Goal: Information Seeking & Learning: Learn about a topic

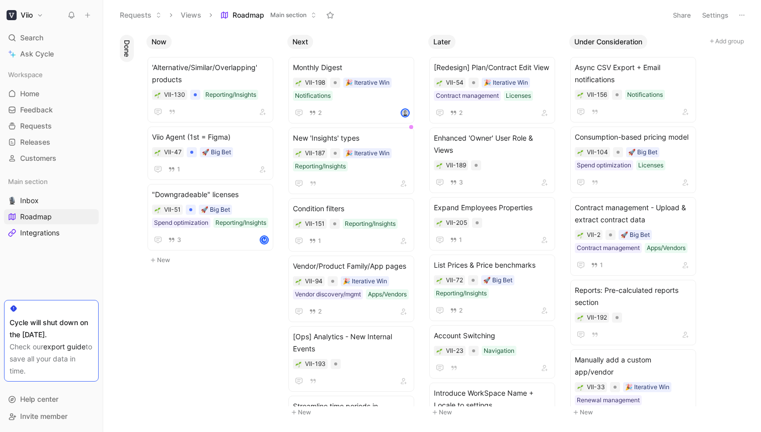
scroll to position [116, 0]
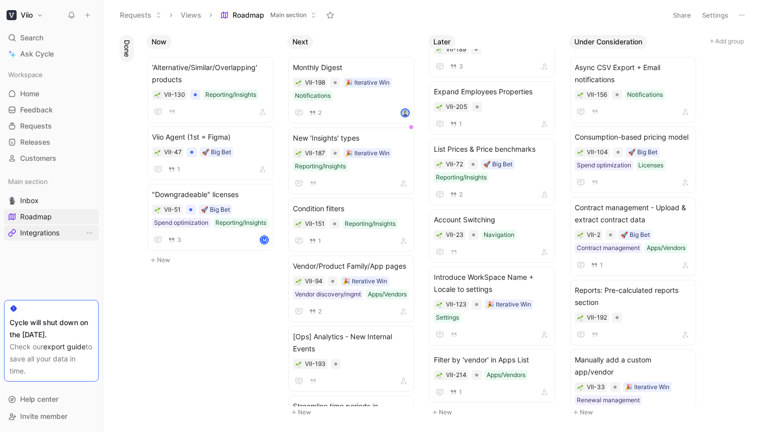
click at [53, 234] on span "Integrations" at bounding box center [39, 233] width 39 height 10
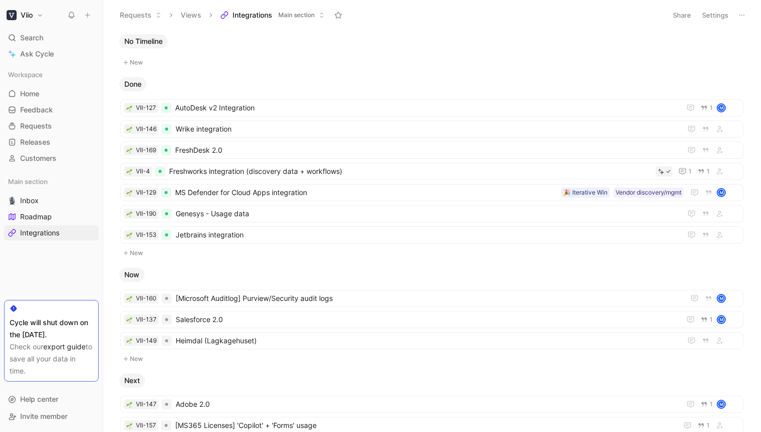
click at [40, 12] on button "Viio" at bounding box center [25, 15] width 42 height 14
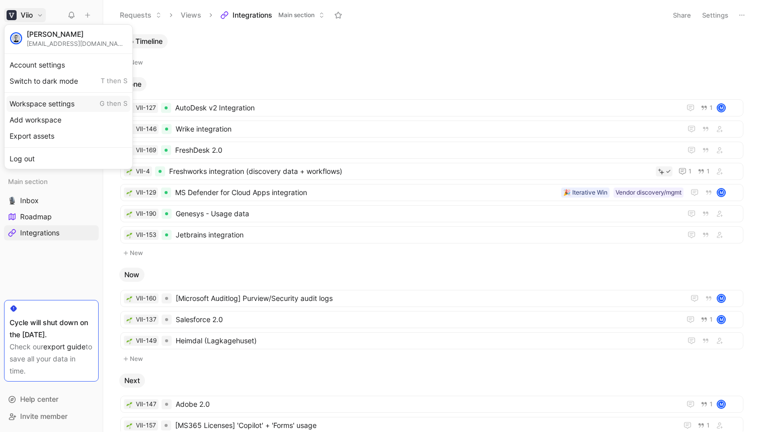
click at [48, 106] on div "Workspace settings G then S" at bounding box center [69, 104] width 124 height 16
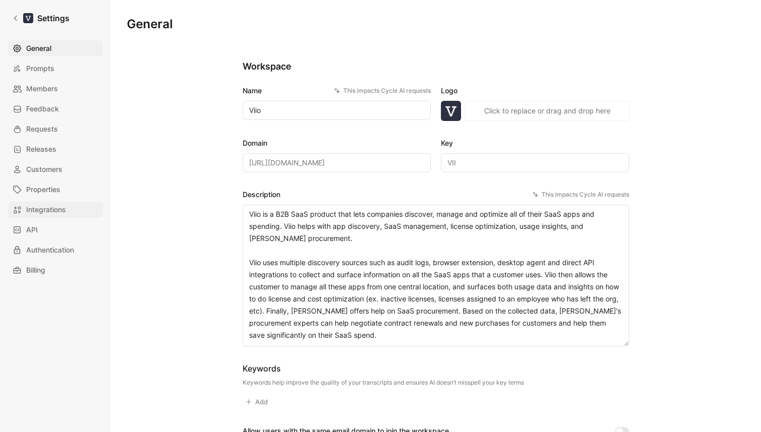
click at [64, 208] on span "Integrations" at bounding box center [46, 209] width 40 height 12
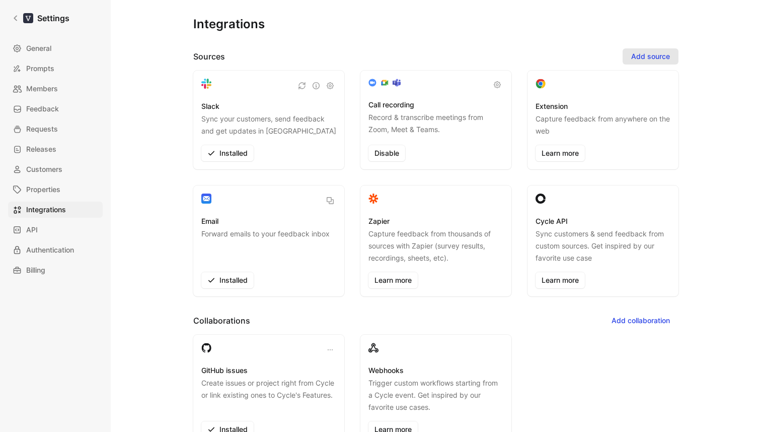
click at [658, 53] on span "Add source" at bounding box center [650, 56] width 39 height 12
click at [724, 107] on div "Integrations Sources Add source Slack Sync your customers, send feedback and ge…" at bounding box center [436, 207] width 618 height 415
click at [17, 16] on icon at bounding box center [15, 18] width 7 height 7
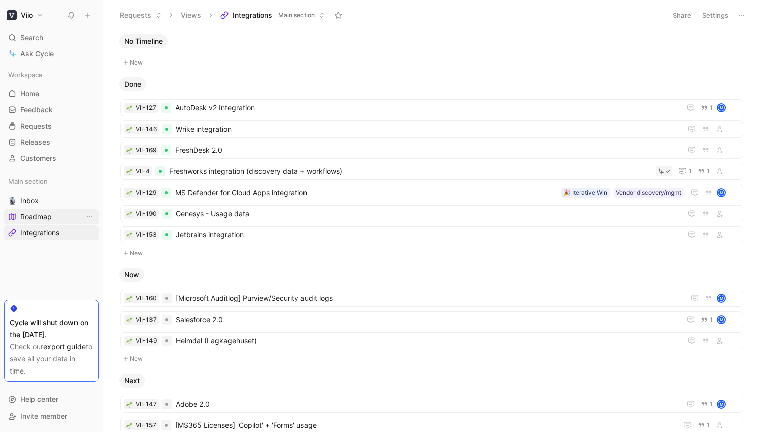
click at [34, 221] on span "Roadmap" at bounding box center [36, 217] width 32 height 10
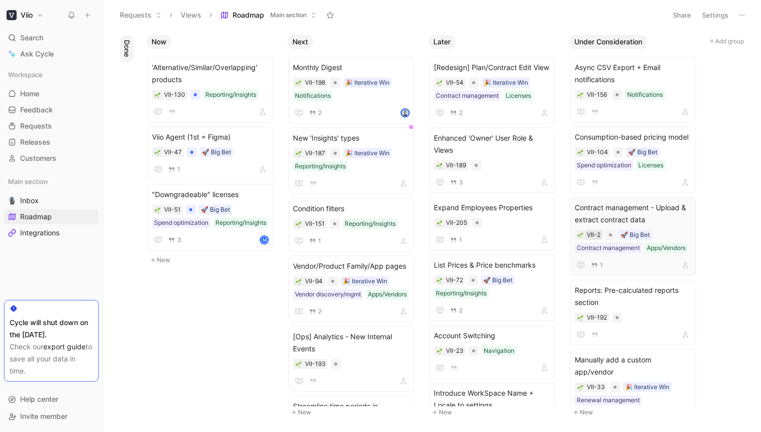
scroll to position [605, 0]
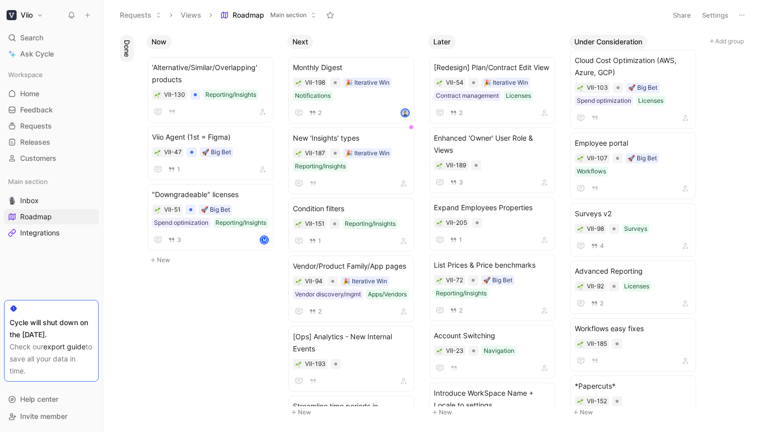
click at [588, 414] on button "New" at bounding box center [636, 412] width 133 height 12
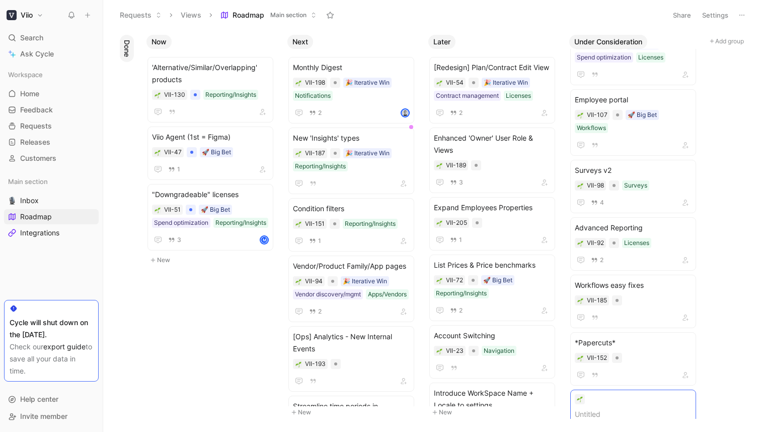
scroll to position [662, 0]
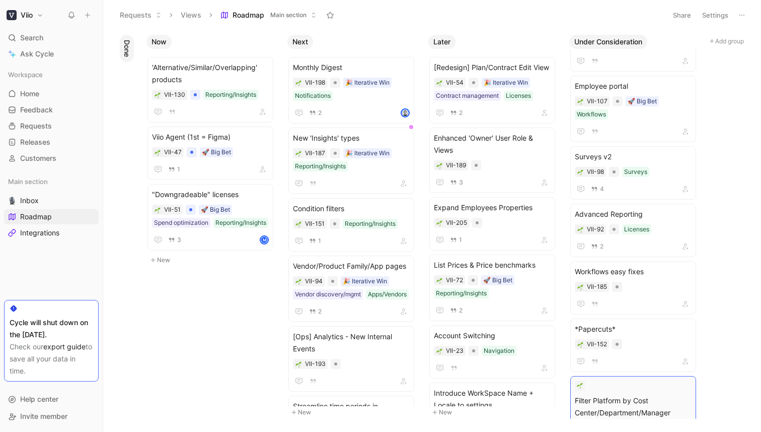
click at [611, 394] on span "Filter Platform by Cost Center/Department/Manager" at bounding box center [633, 406] width 117 height 24
click at [594, 394] on span "Filter Platform by Cost Center/Department/Manager" at bounding box center [633, 406] width 117 height 24
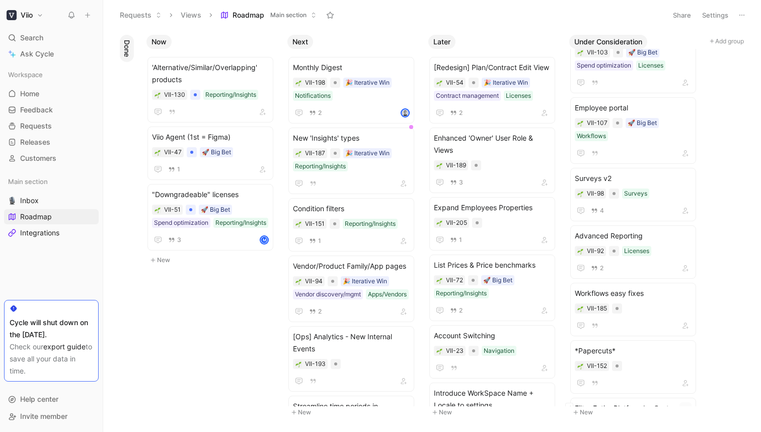
scroll to position [674, 0]
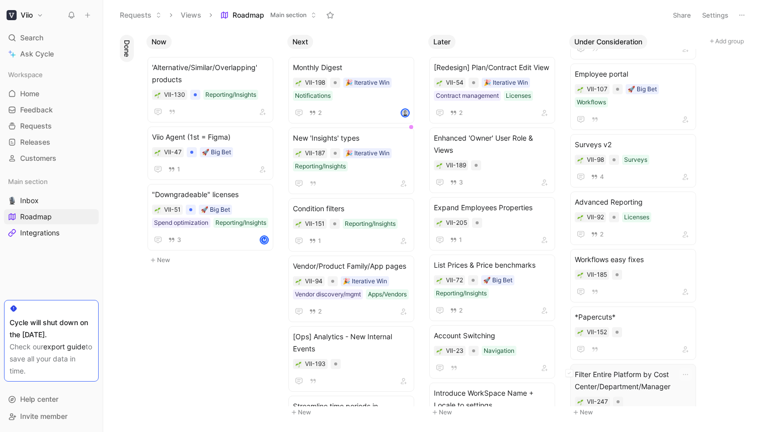
click at [650, 368] on span "Filter Entire Platform by Cost Center/Department/Manager" at bounding box center [633, 380] width 117 height 24
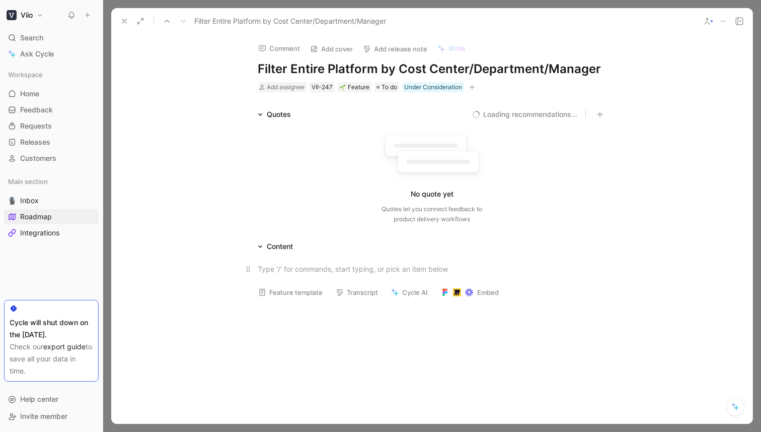
click at [385, 262] on p at bounding box center [432, 268] width 387 height 17
click at [122, 21] on icon at bounding box center [124, 21] width 8 height 8
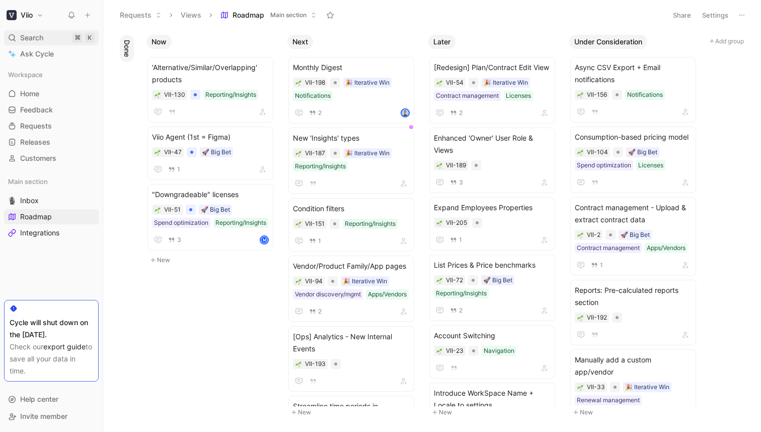
click at [29, 38] on span "Search" at bounding box center [31, 38] width 23 height 12
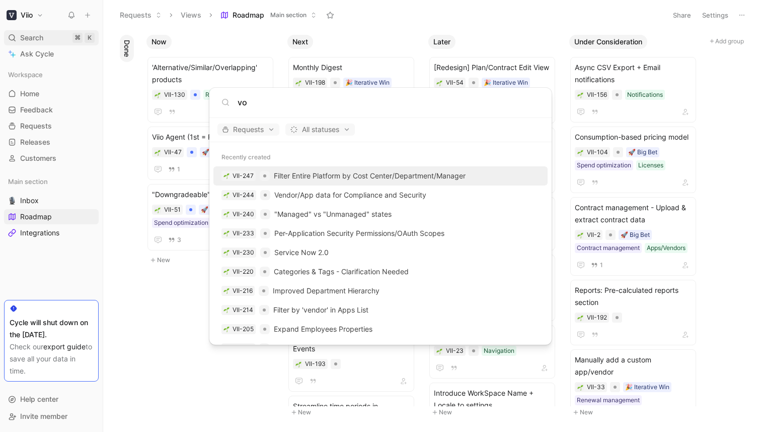
type input "v"
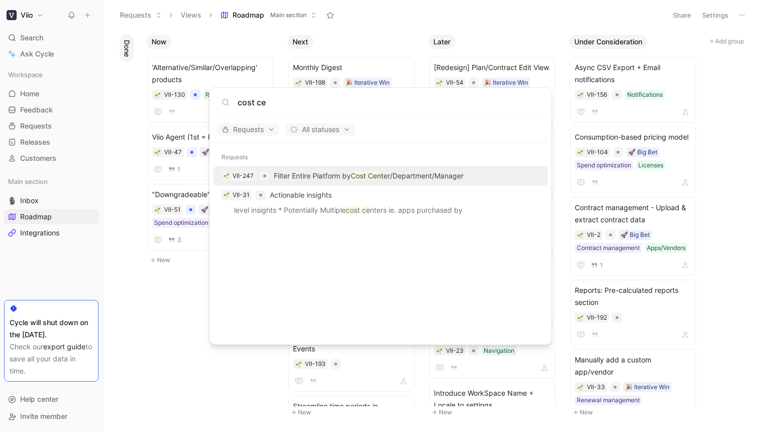
type input "cost ce"
click at [398, 173] on p "Filter Entire Platform by Cost Ce nter/Department/Manager" at bounding box center [369, 176] width 190 height 12
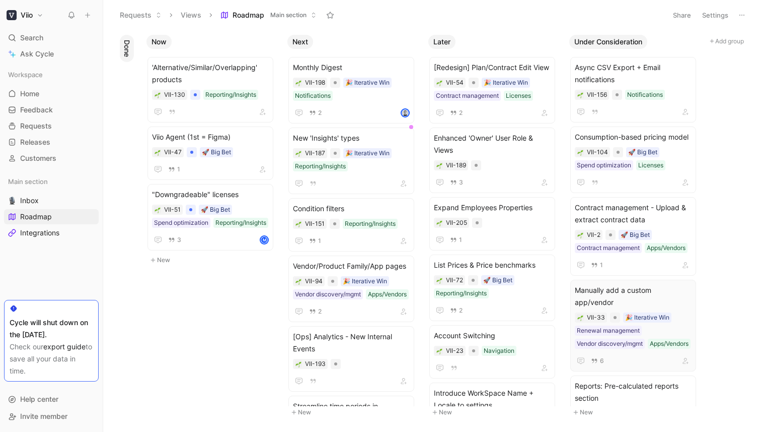
scroll to position [675, 0]
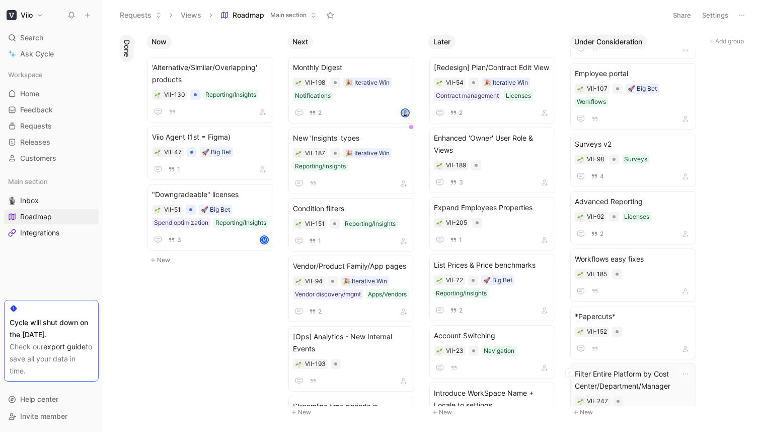
click at [641, 368] on span "Filter Entire Platform by Cost Center/Department/Manager" at bounding box center [633, 380] width 117 height 24
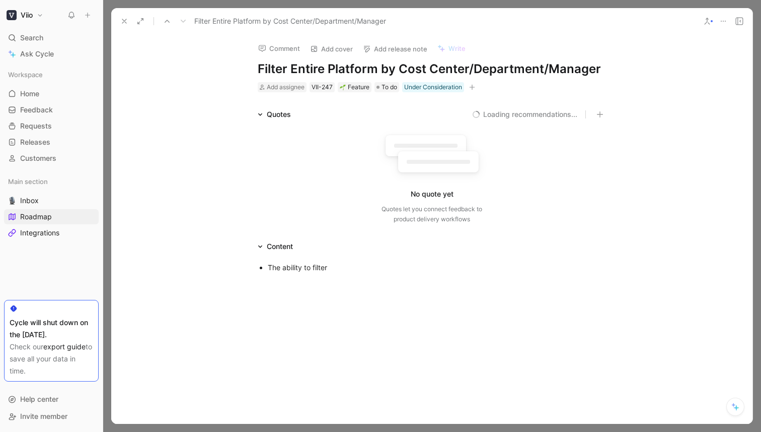
click at [356, 274] on div "The ability to filter" at bounding box center [432, 267] width 642 height 30
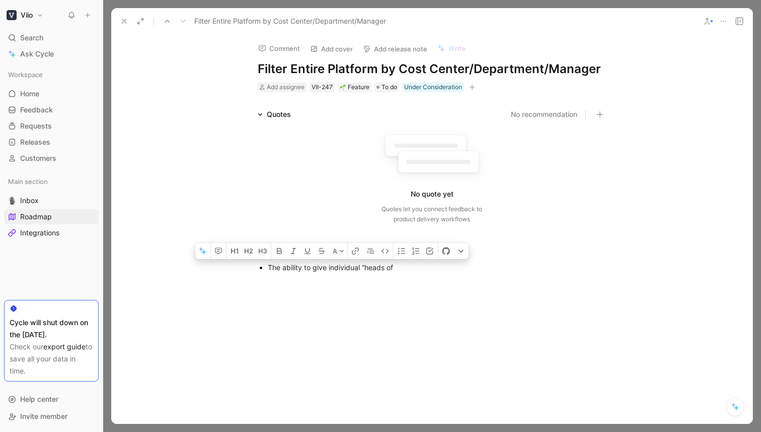
drag, startPoint x: 413, startPoint y: 269, endPoint x: 253, endPoint y: 269, distance: 160.6
click at [253, 269] on ul "The ability to give individual “heads of" at bounding box center [432, 267] width 387 height 14
drag, startPoint x: 334, startPoint y: 278, endPoint x: 375, endPoint y: 270, distance: 41.1
click at [375, 270] on div "Individual “Heads of” should be able to see the usage, costs, licenses and oppo…" at bounding box center [437, 272] width 338 height 21
copy div "able to see the usage, costs, licenses and opportunities for their entire depar…"
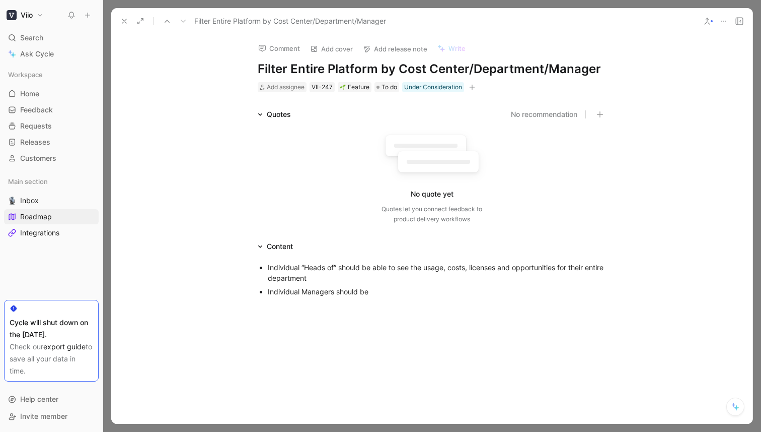
click at [379, 292] on div "Individual Managers should be" at bounding box center [437, 291] width 338 height 11
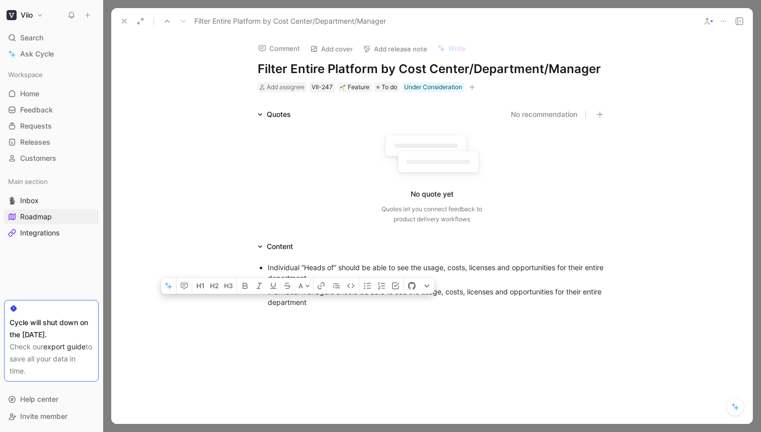
drag, startPoint x: 385, startPoint y: 301, endPoint x: 263, endPoint y: 300, distance: 121.9
click at [263, 300] on ul "Individual “Heads of” should be able to see the usage, costs, licenses and oppo…" at bounding box center [432, 284] width 387 height 48
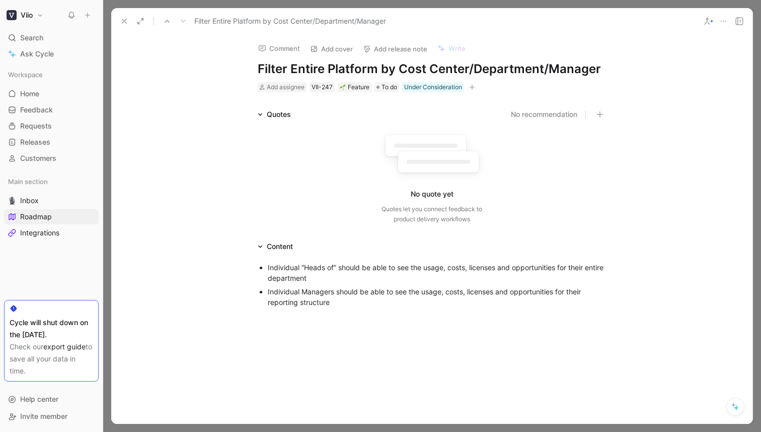
click at [181, 151] on div "Quotes No recommendation No quote yet Quotes let you connect feedback to produc…" at bounding box center [432, 168] width 642 height 120
click at [377, 298] on div "Individual Managers should be able to see the usage, costs, licenses and opport…" at bounding box center [437, 296] width 338 height 21
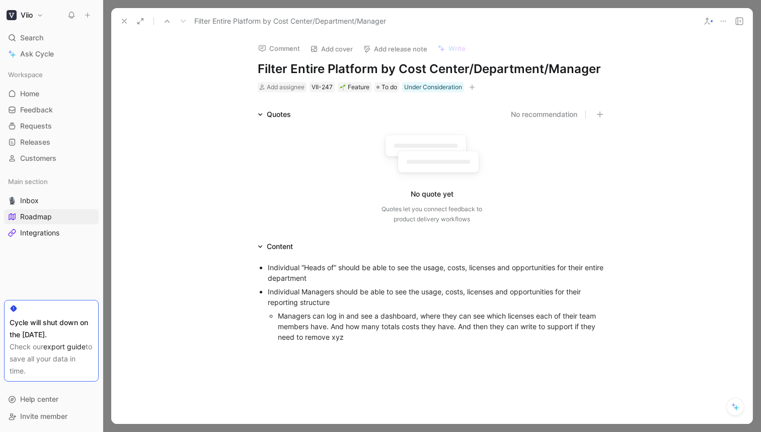
click at [408, 348] on div "Individual “Heads of” should be able to see the usage, costs, licenses and oppo…" at bounding box center [432, 301] width 642 height 99
click at [121, 22] on icon at bounding box center [124, 21] width 8 height 8
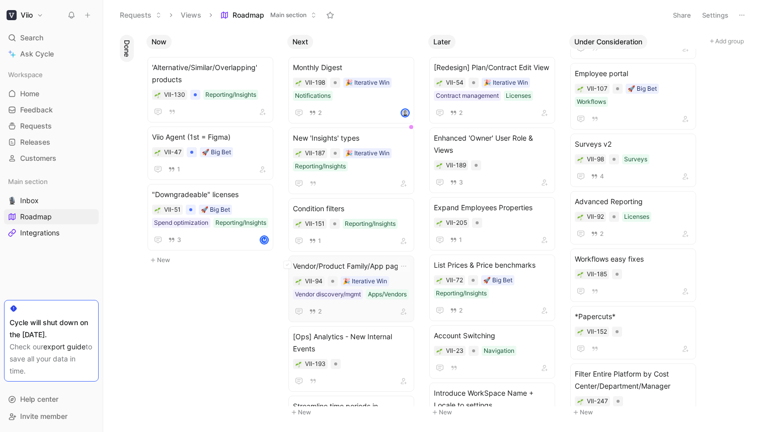
scroll to position [58, 0]
